Goal: Information Seeking & Learning: Learn about a topic

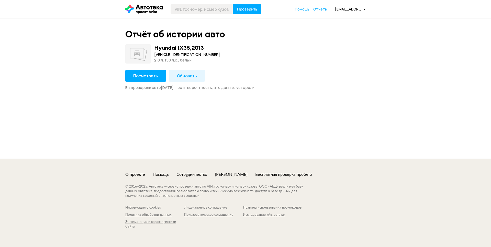
click at [142, 74] on span "Посмотреть" at bounding box center [145, 76] width 25 height 6
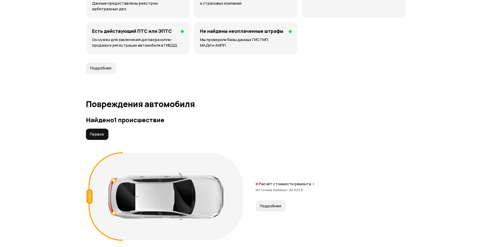
scroll to position [460, 0]
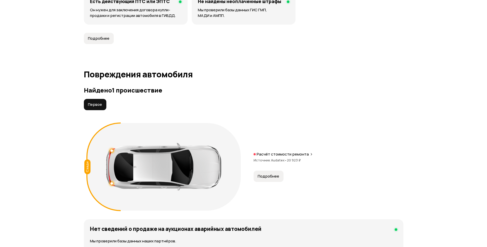
click at [280, 176] on button "Подробнее" at bounding box center [269, 175] width 30 height 11
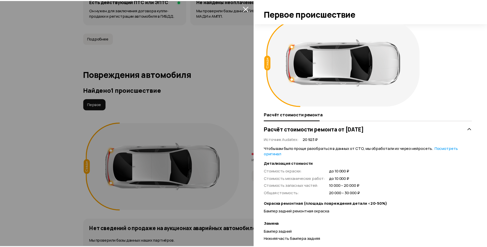
scroll to position [3, 0]
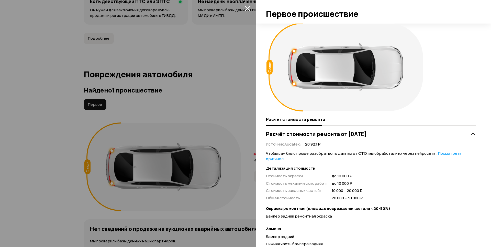
click at [247, 10] on icon "закрыть" at bounding box center [248, 8] width 6 height 6
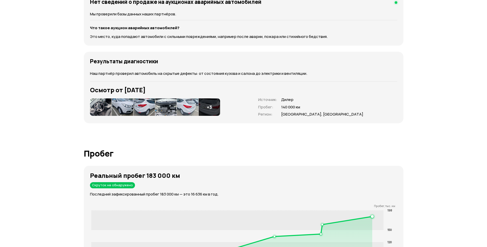
scroll to position [691, 0]
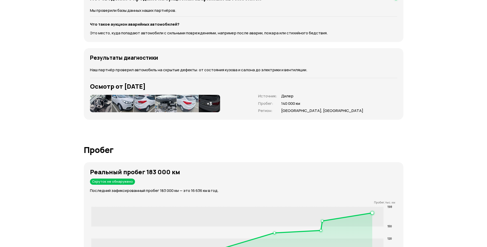
click at [103, 101] on img at bounding box center [100, 103] width 21 height 17
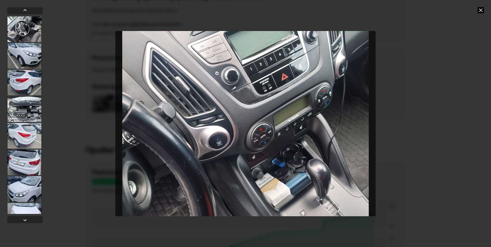
click at [479, 10] on icon at bounding box center [481, 10] width 6 height 6
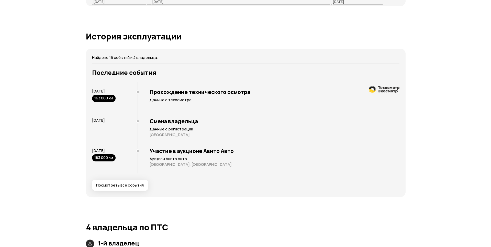
scroll to position [998, 0]
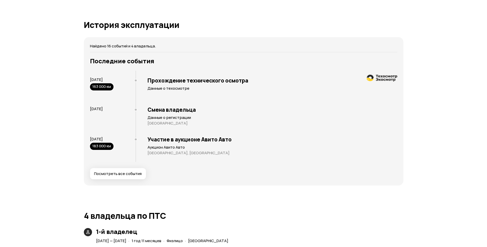
click at [106, 178] on button "Посмотреть все события" at bounding box center [118, 173] width 56 height 11
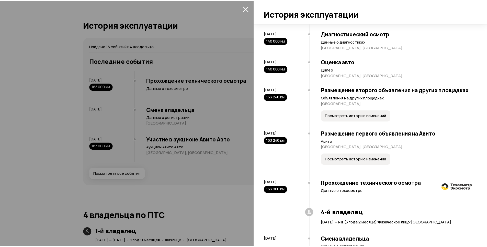
scroll to position [380, 0]
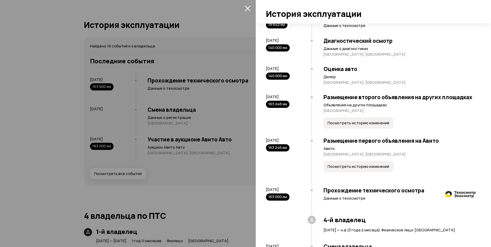
click at [34, 123] on div at bounding box center [245, 123] width 491 height 247
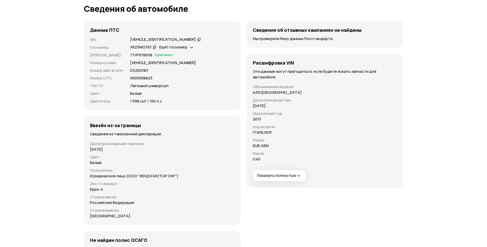
scroll to position [1765, 0]
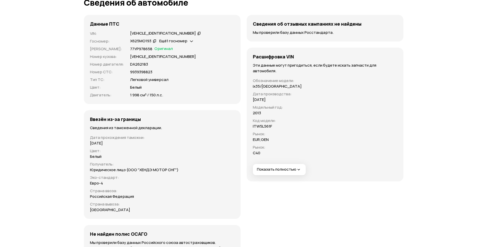
click at [276, 172] on button "Показать полностью" at bounding box center [279, 169] width 53 height 11
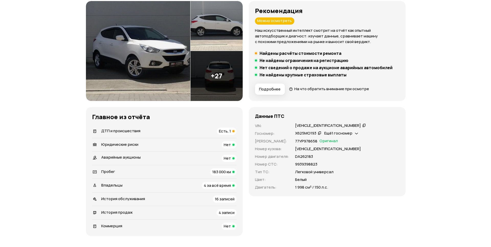
scroll to position [77, 0]
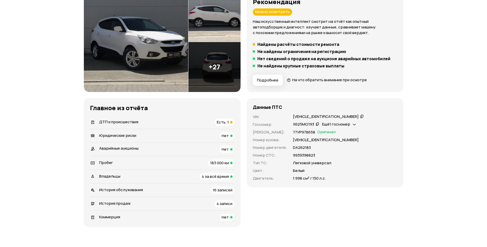
click at [351, 125] on div "Ещё 1 госномер" at bounding box center [339, 123] width 36 height 5
click at [373, 130] on div "77УР978658 Оригинал" at bounding box center [345, 132] width 104 height 6
click at [139, 57] on img at bounding box center [136, 42] width 104 height 100
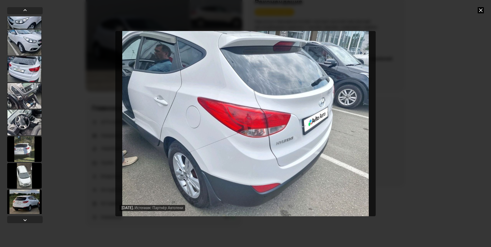
scroll to position [601, 0]
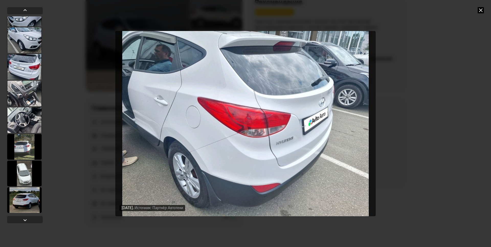
click at [24, 147] on div at bounding box center [24, 147] width 35 height 26
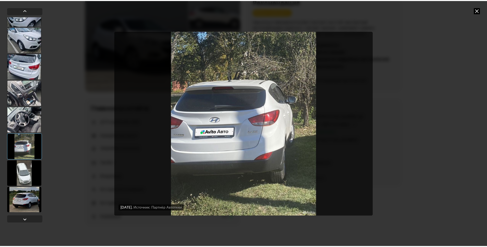
scroll to position [601, 0]
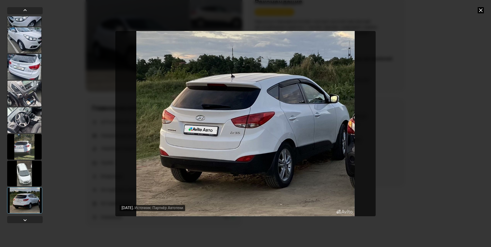
click at [482, 11] on icon at bounding box center [481, 10] width 6 height 6
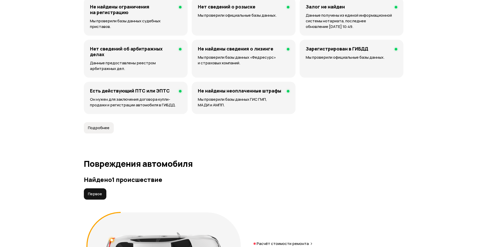
scroll to position [384, 0]
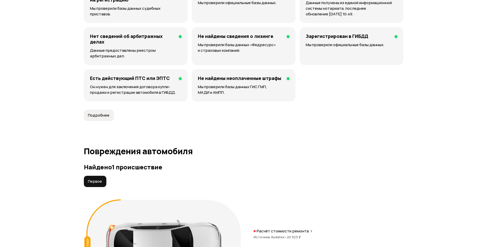
click at [93, 120] on button "Подробнее" at bounding box center [99, 114] width 30 height 11
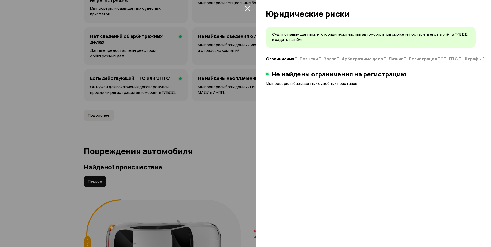
click at [248, 9] on icon "закрыть" at bounding box center [248, 8] width 6 height 6
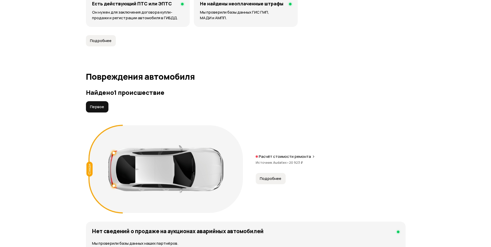
scroll to position [486, 0]
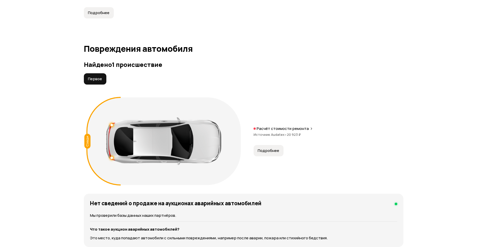
click at [268, 149] on span "Подробнее" at bounding box center [268, 150] width 21 height 5
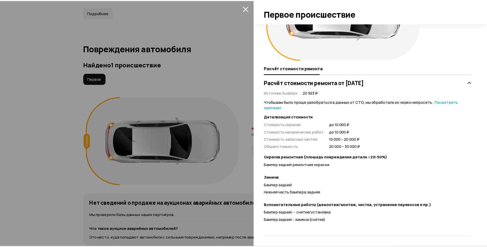
scroll to position [0, 0]
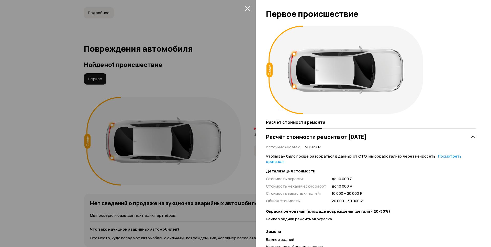
click at [249, 9] on icon "закрыть" at bounding box center [248, 9] width 6 height 6
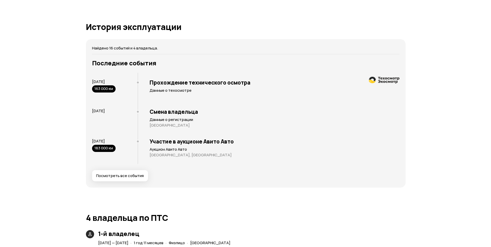
scroll to position [998, 0]
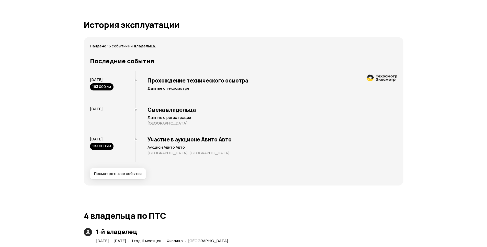
click at [107, 172] on span "Посмотреть все события" at bounding box center [118, 173] width 48 height 5
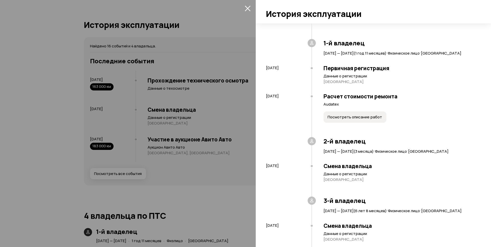
scroll to position [102, 0]
